Goal: Navigation & Orientation: Find specific page/section

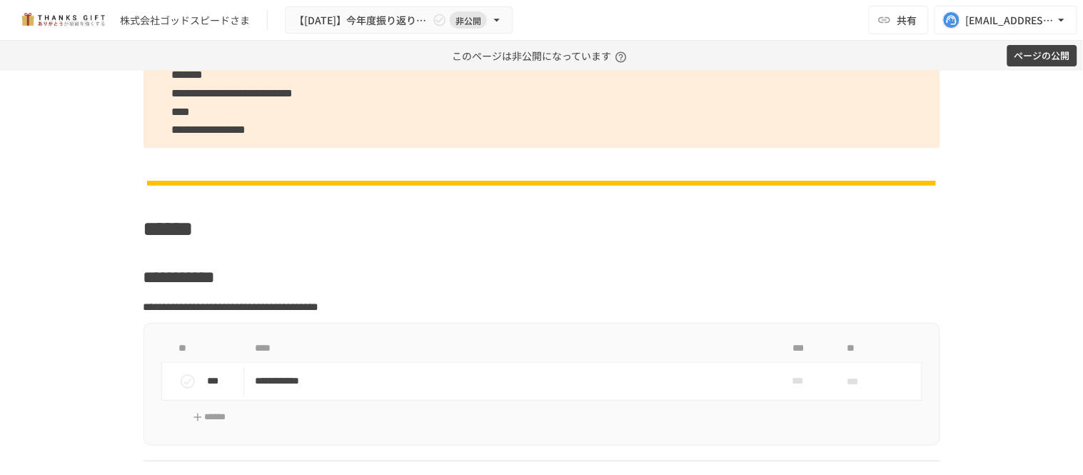
scroll to position [6585, 0]
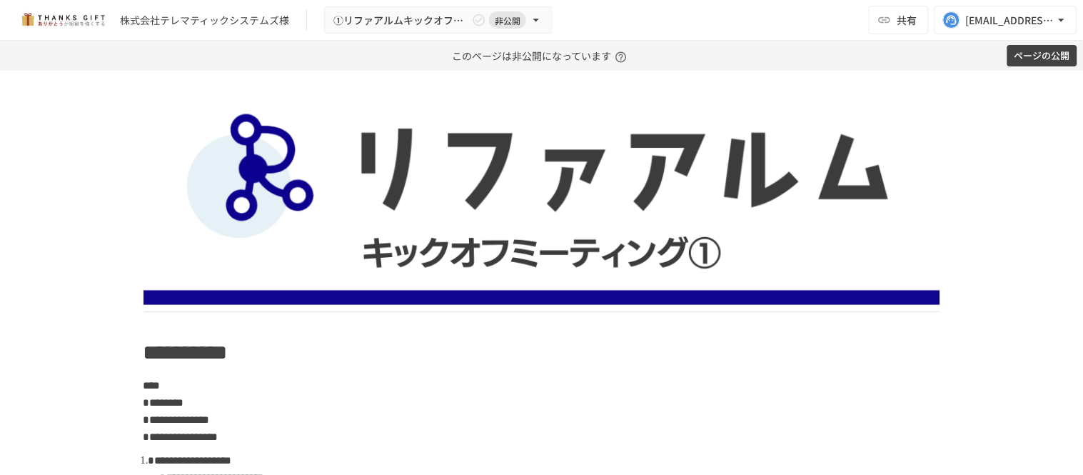
scroll to position [3093, 0]
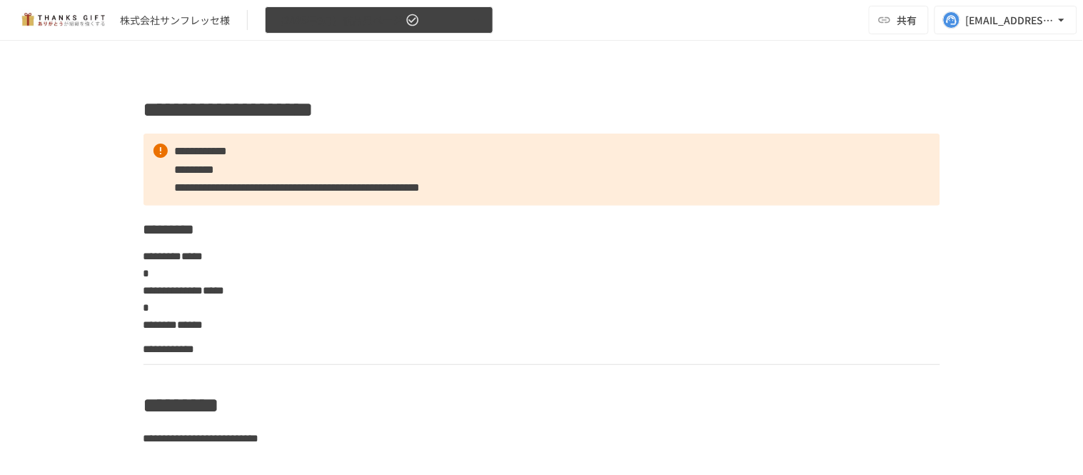
click at [462, 20] on button "【2025年9月】納品用ページ" at bounding box center [379, 20] width 228 height 28
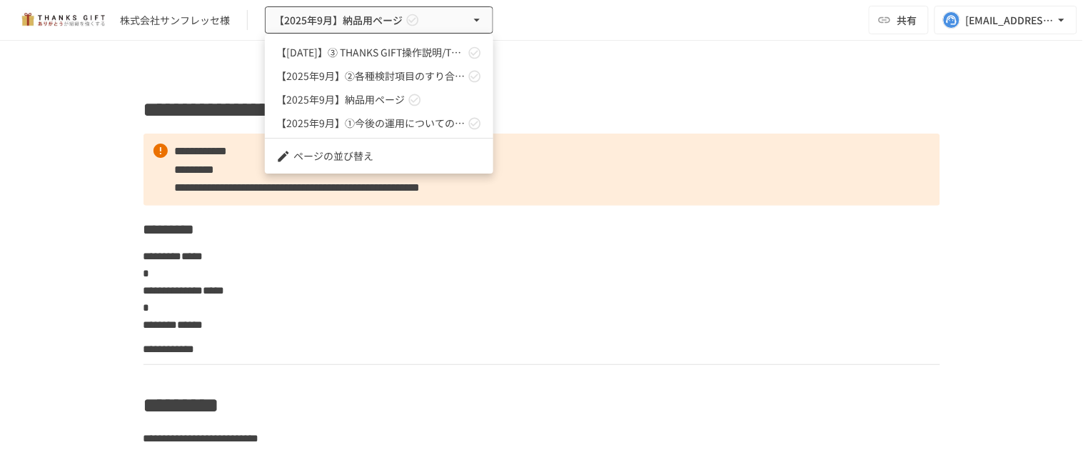
click at [538, 187] on div at bounding box center [541, 237] width 1083 height 475
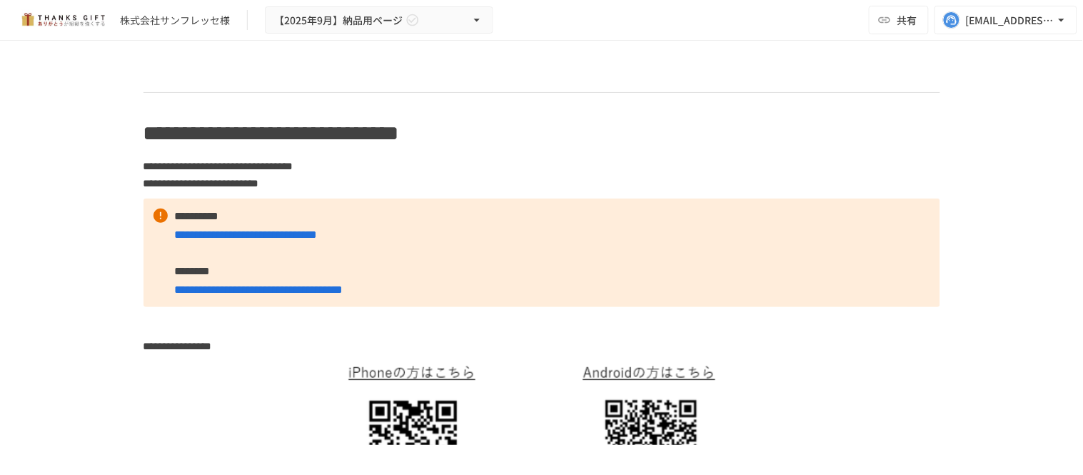
scroll to position [634, 0]
